Goal: Navigation & Orientation: Find specific page/section

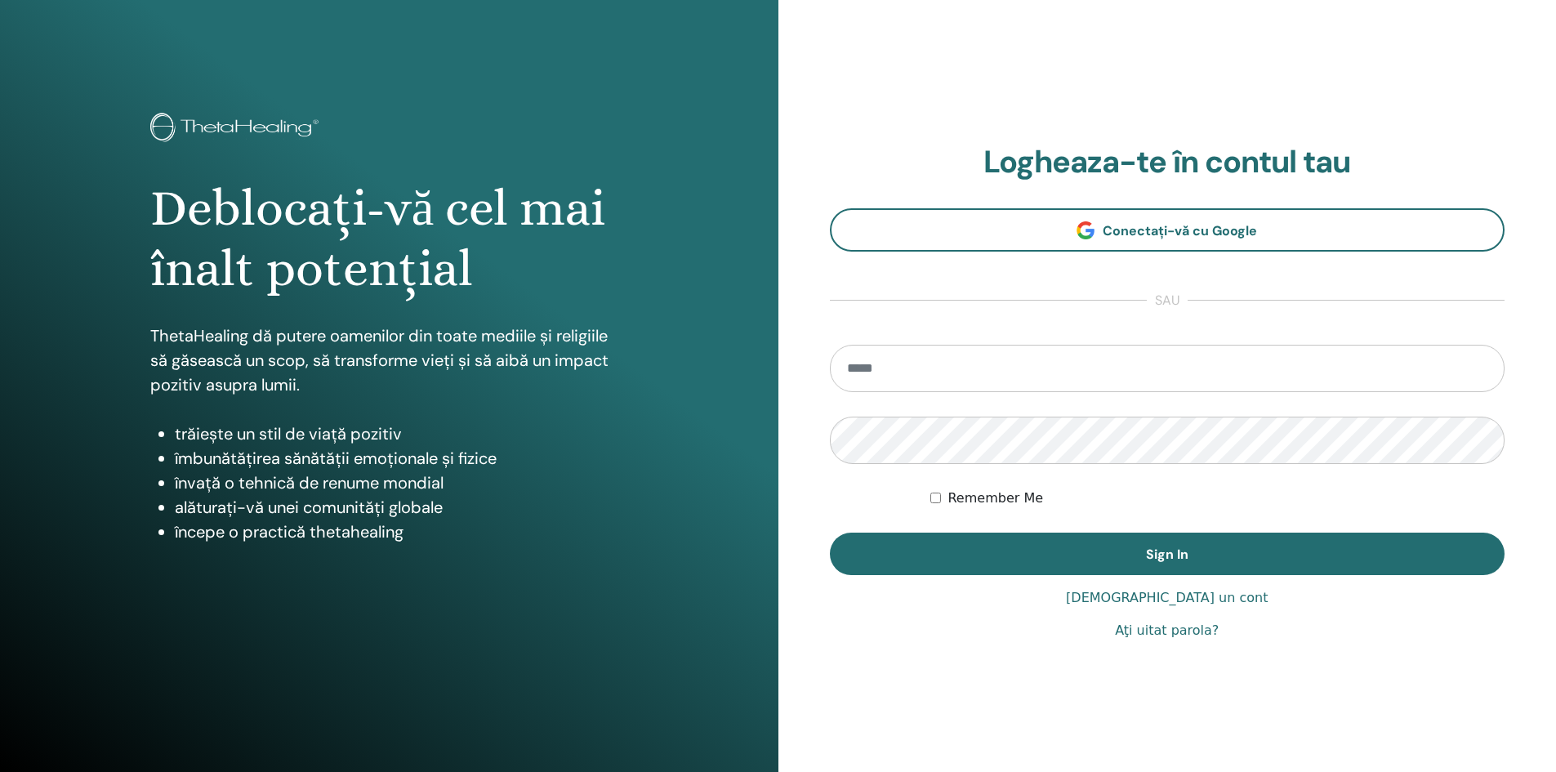
click at [901, 373] on input "email" at bounding box center [1168, 368] width 676 height 47
type input "**********"
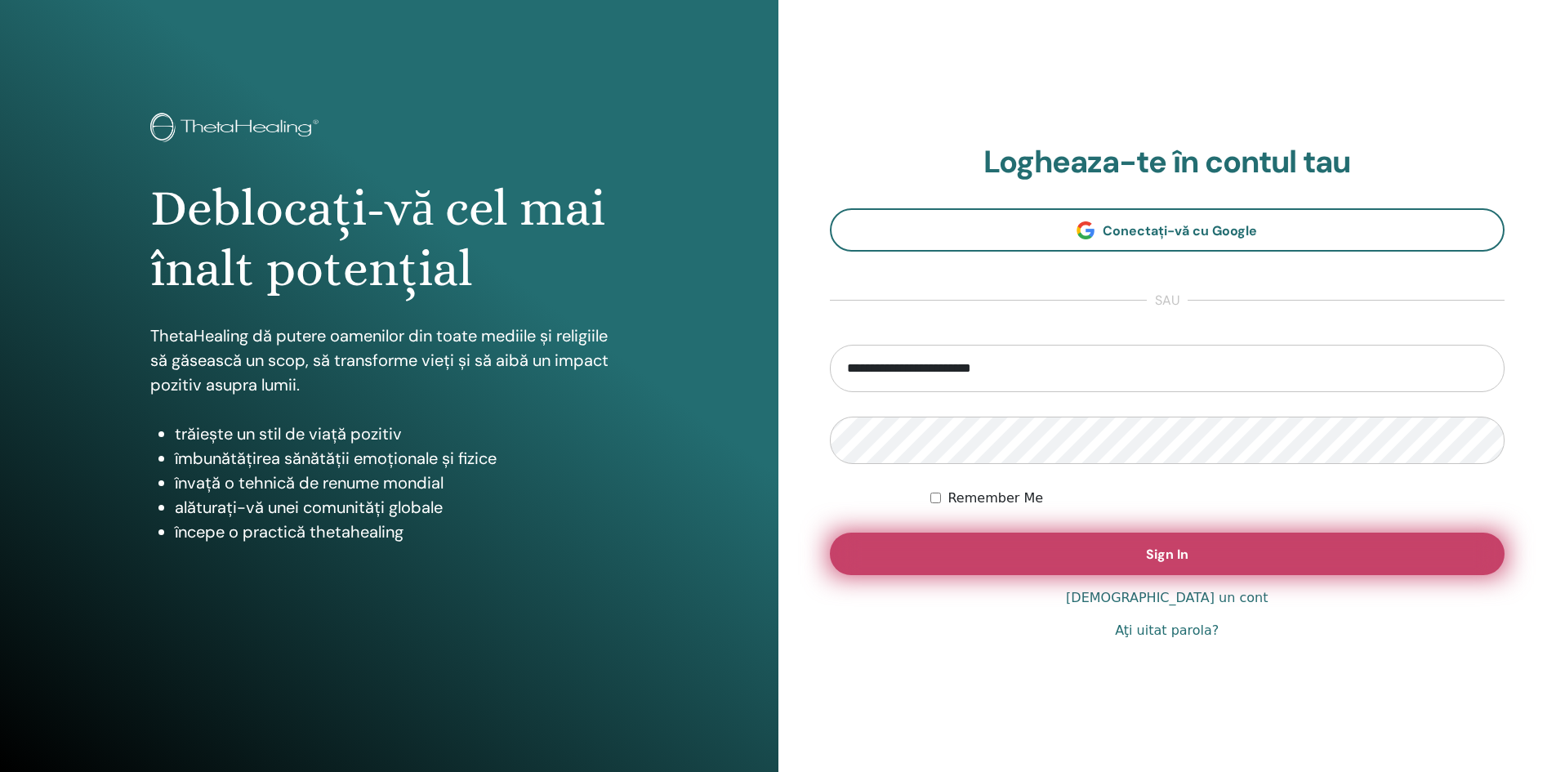
click at [1172, 558] on span "Sign In" at bounding box center [1167, 554] width 42 height 17
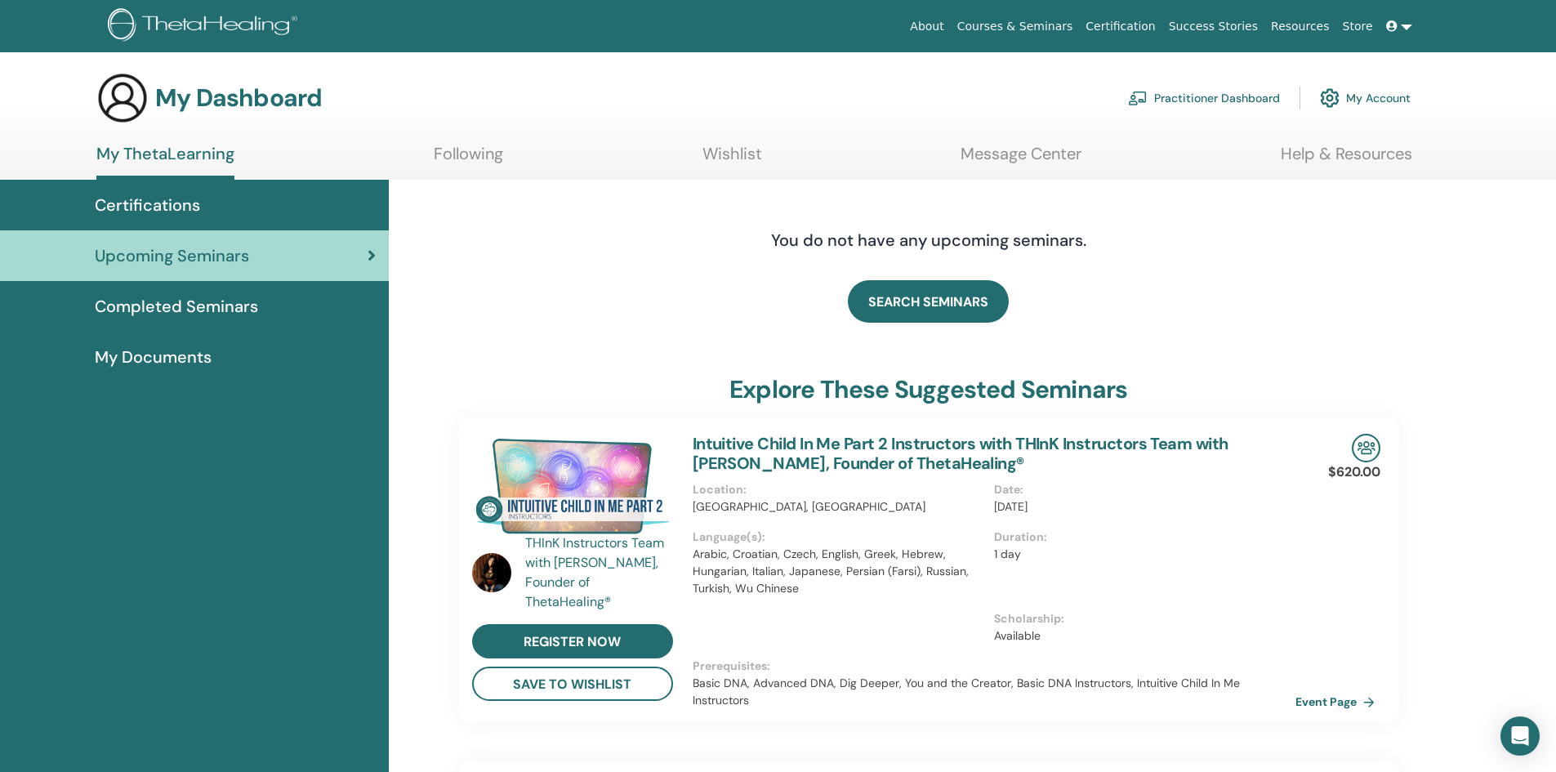
click at [199, 304] on span "Completed Seminars" at bounding box center [176, 306] width 163 height 25
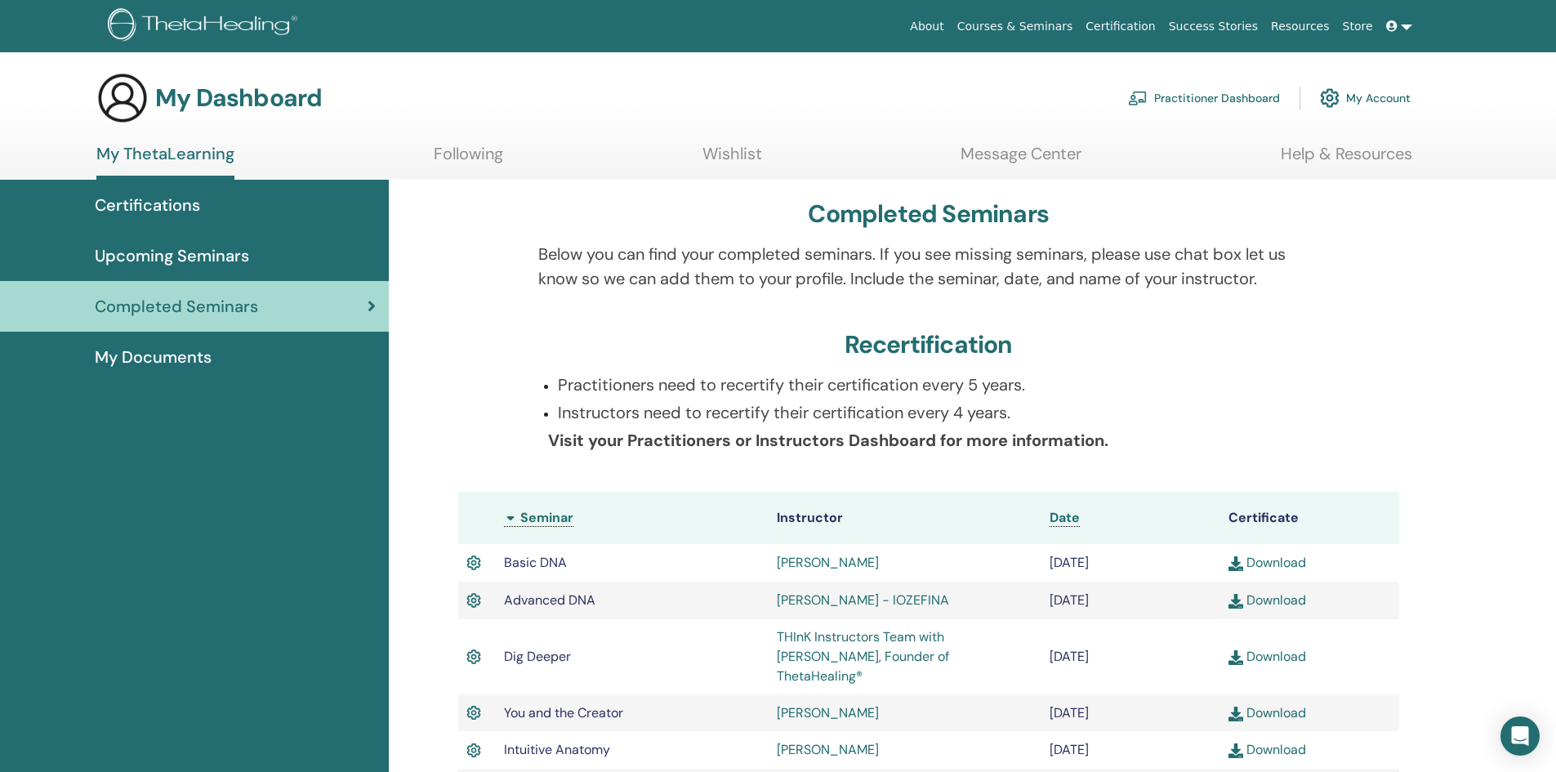
click at [1047, 158] on link "Message Center" at bounding box center [1021, 160] width 121 height 32
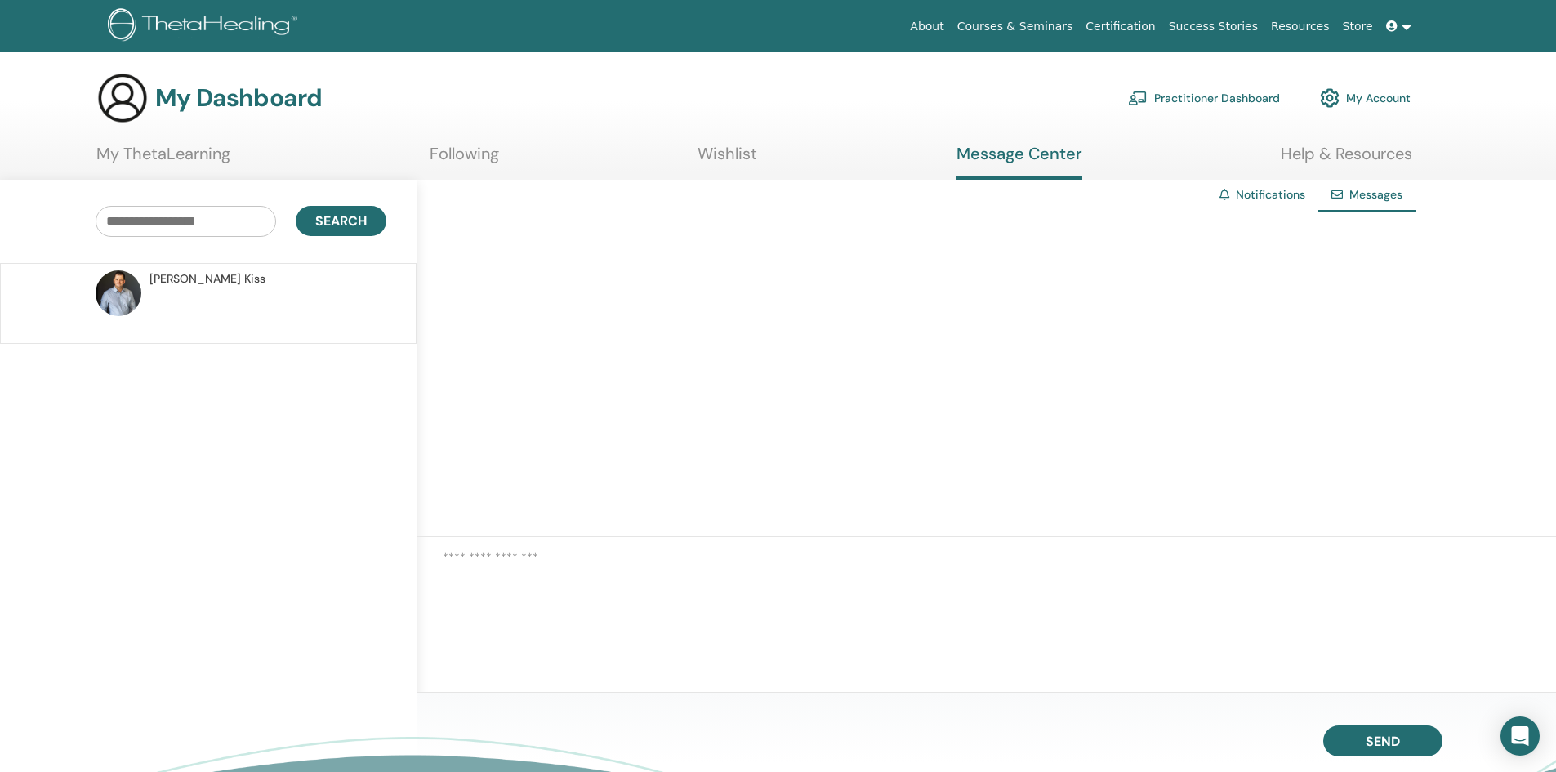
click at [1350, 152] on link "Help & Resources" at bounding box center [1347, 160] width 132 height 32
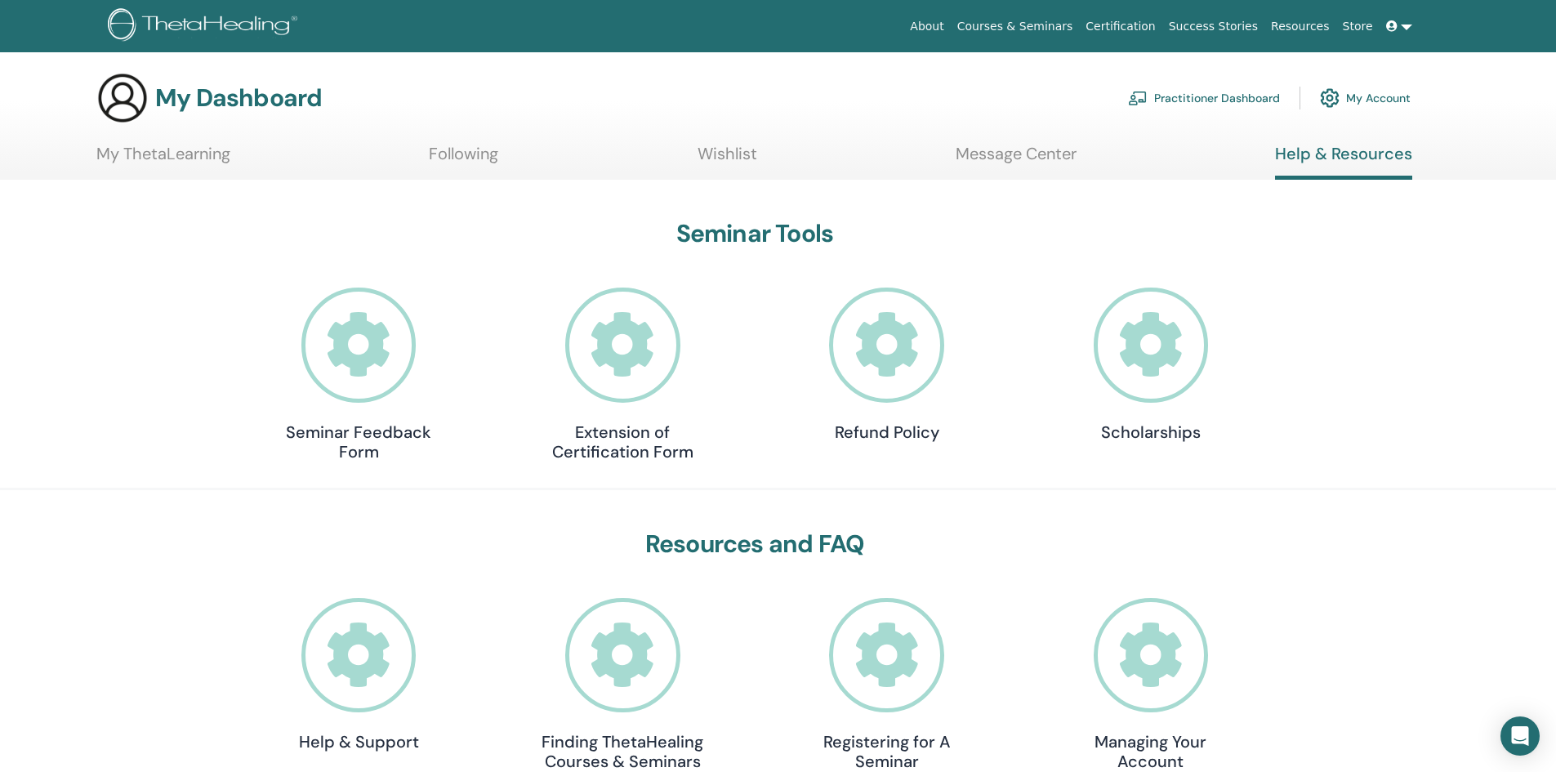
click at [185, 160] on link "My ThetaLearning" at bounding box center [163, 160] width 134 height 32
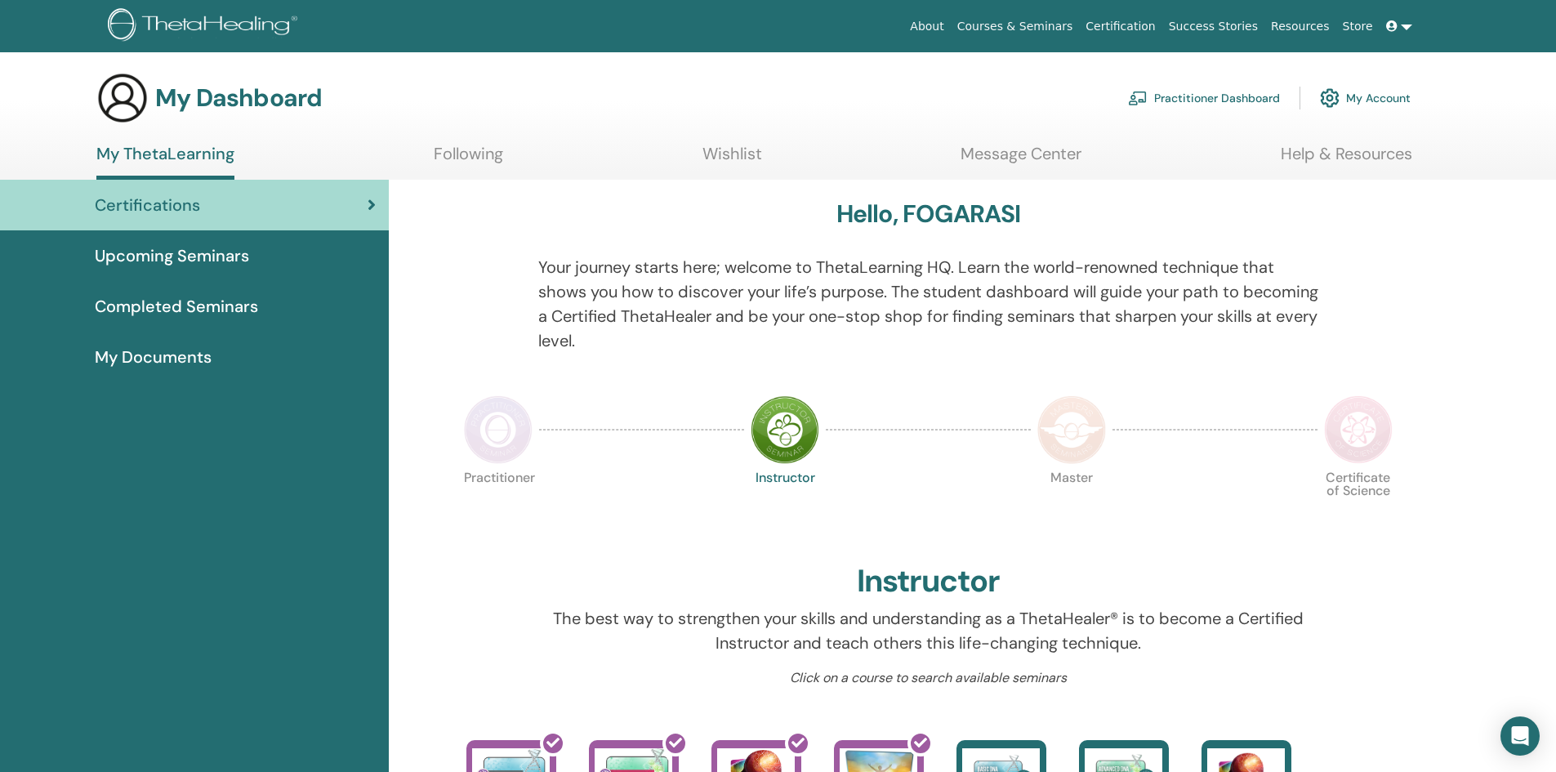
click at [1409, 27] on link at bounding box center [1399, 26] width 39 height 30
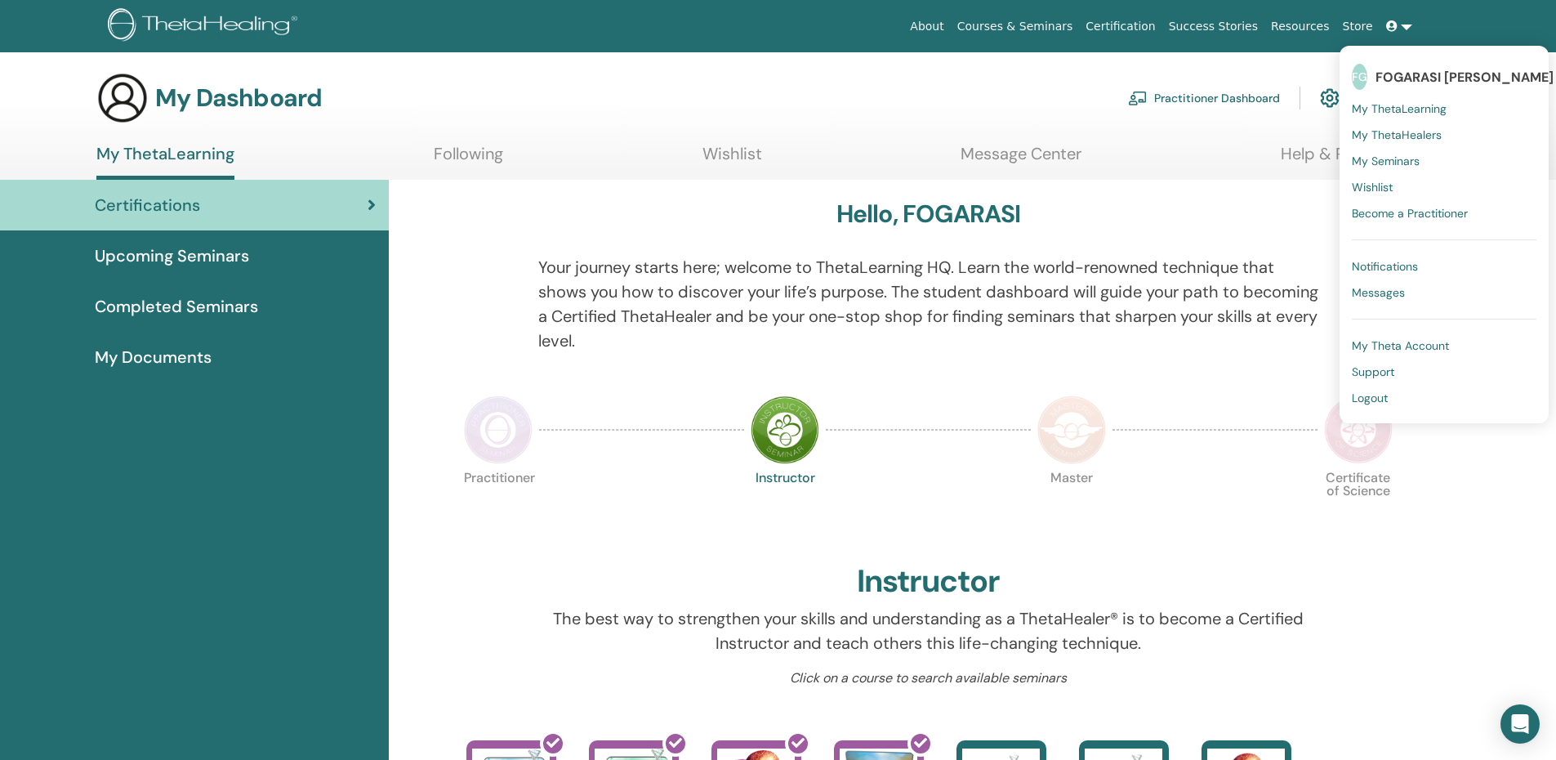
click at [950, 26] on link "About" at bounding box center [927, 26] width 47 height 30
